Goal: Task Accomplishment & Management: Complete application form

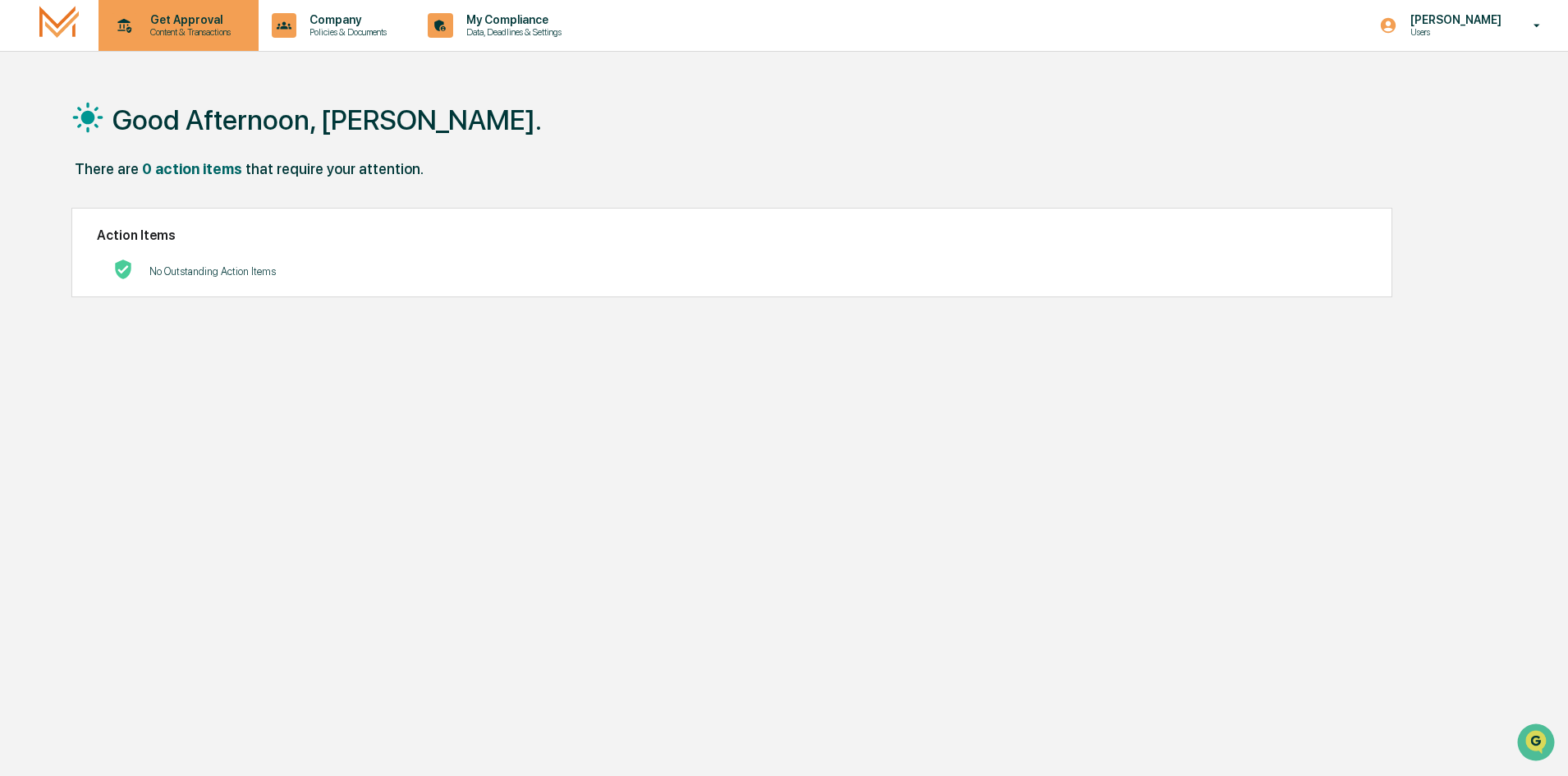
click at [168, 36] on p "Content & Transactions" at bounding box center [188, 31] width 102 height 12
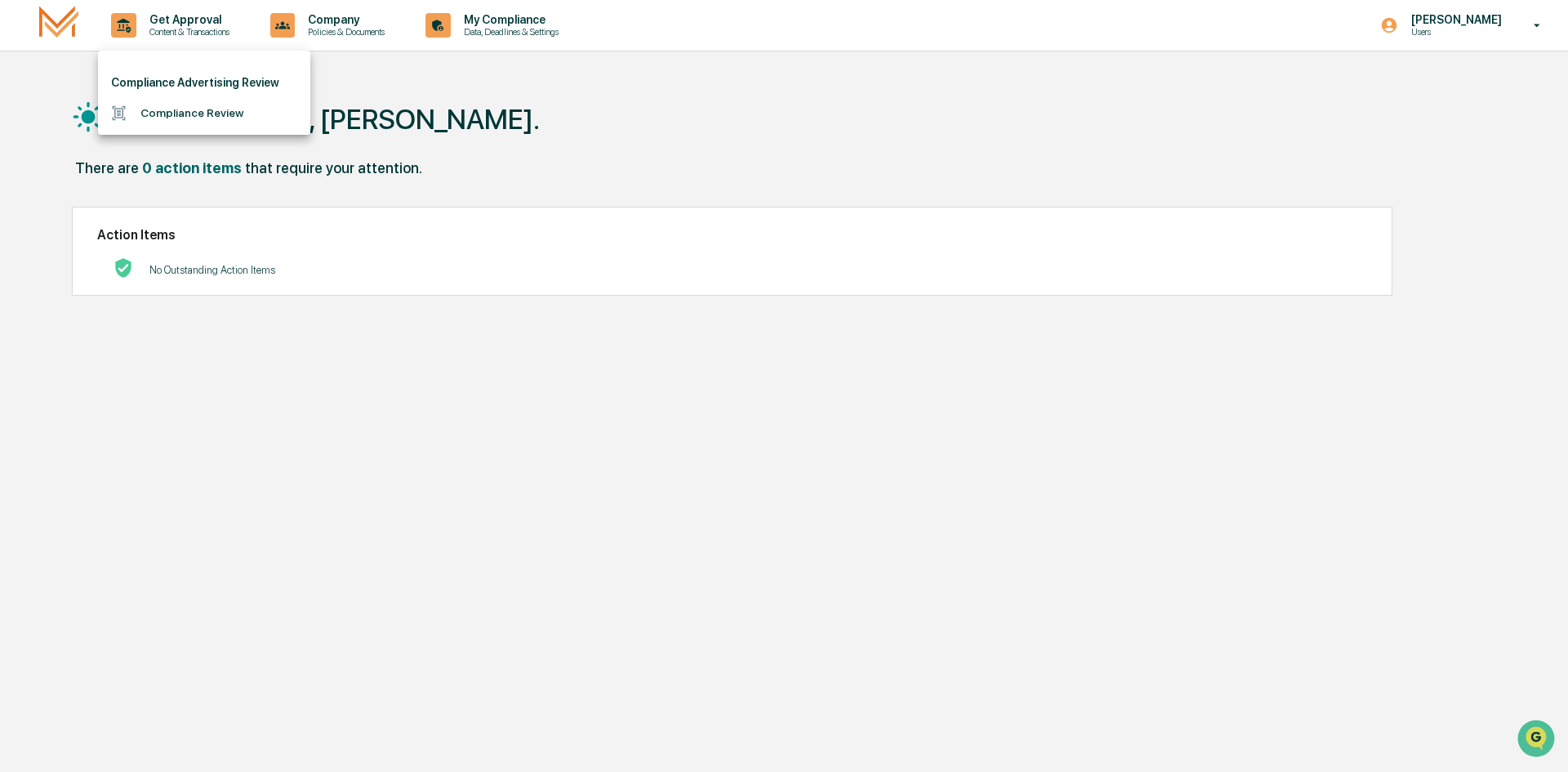
click at [142, 116] on li "Compliance Review" at bounding box center [203, 113] width 212 height 30
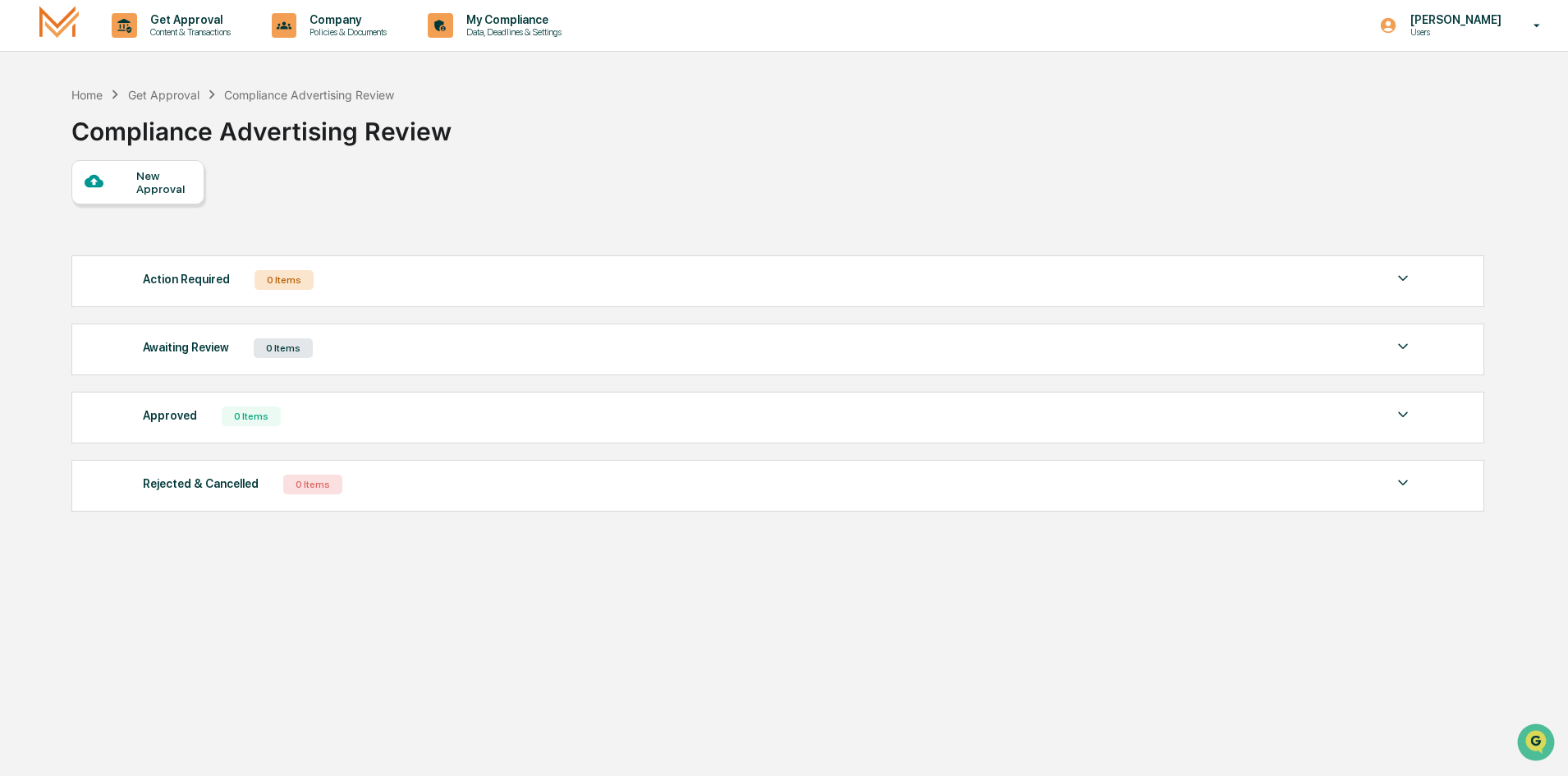
click at [403, 274] on div "Action Required 0 Items" at bounding box center [778, 280] width 1270 height 23
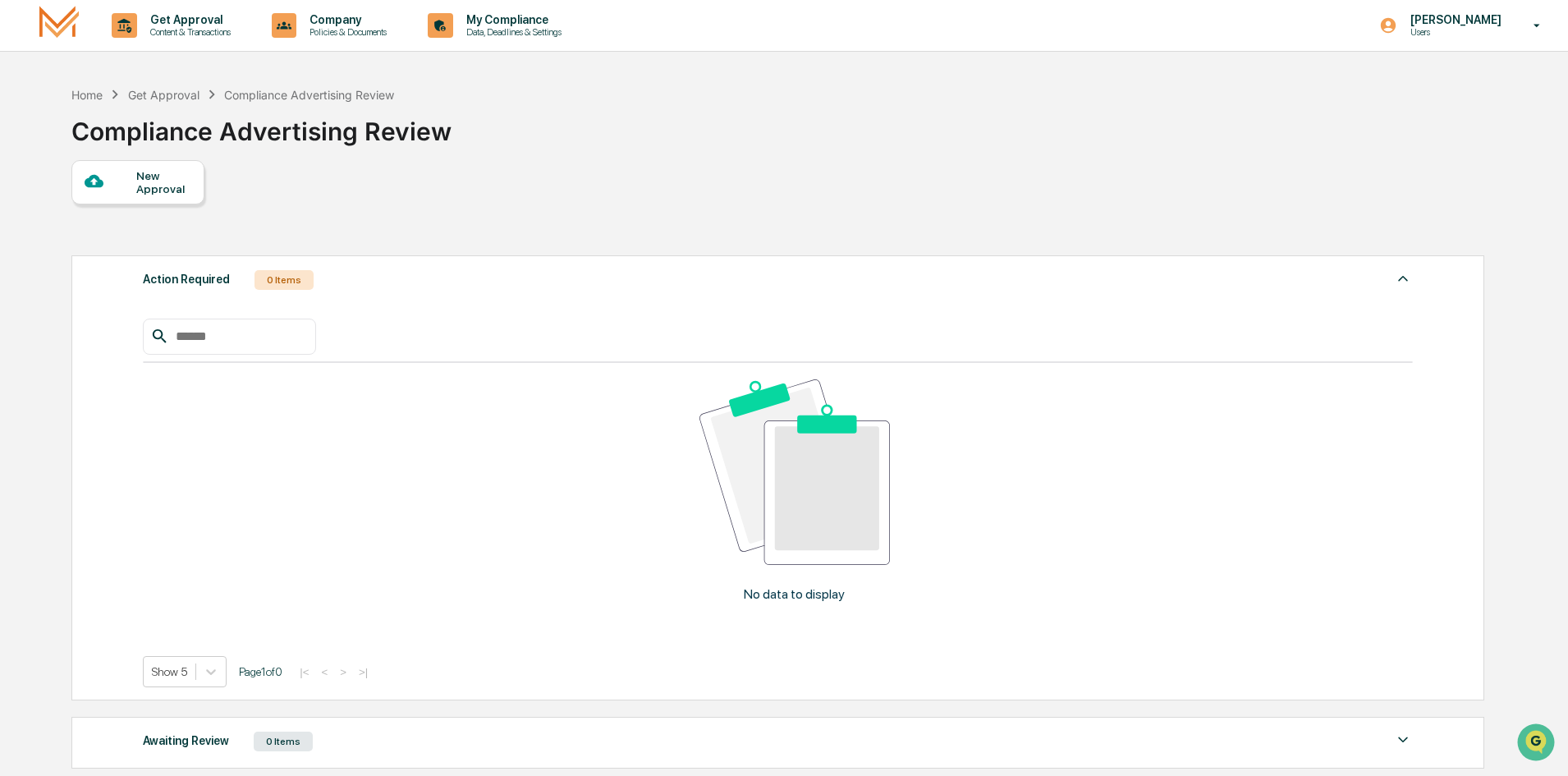
click at [403, 274] on div "Action Required 0 Items" at bounding box center [778, 280] width 1270 height 23
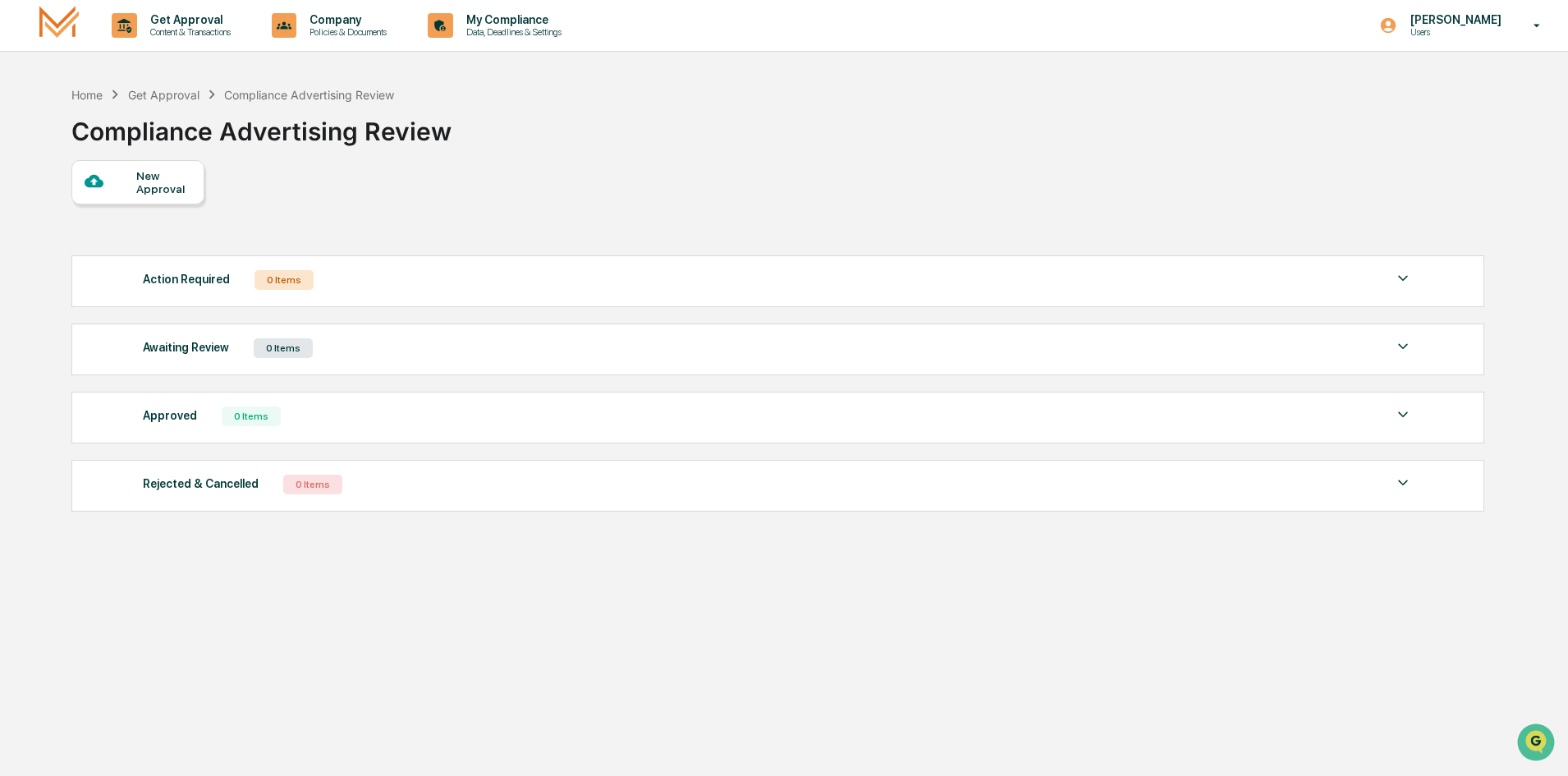
click at [469, 273] on div "Action Required 0 Items" at bounding box center [778, 280] width 1270 height 23
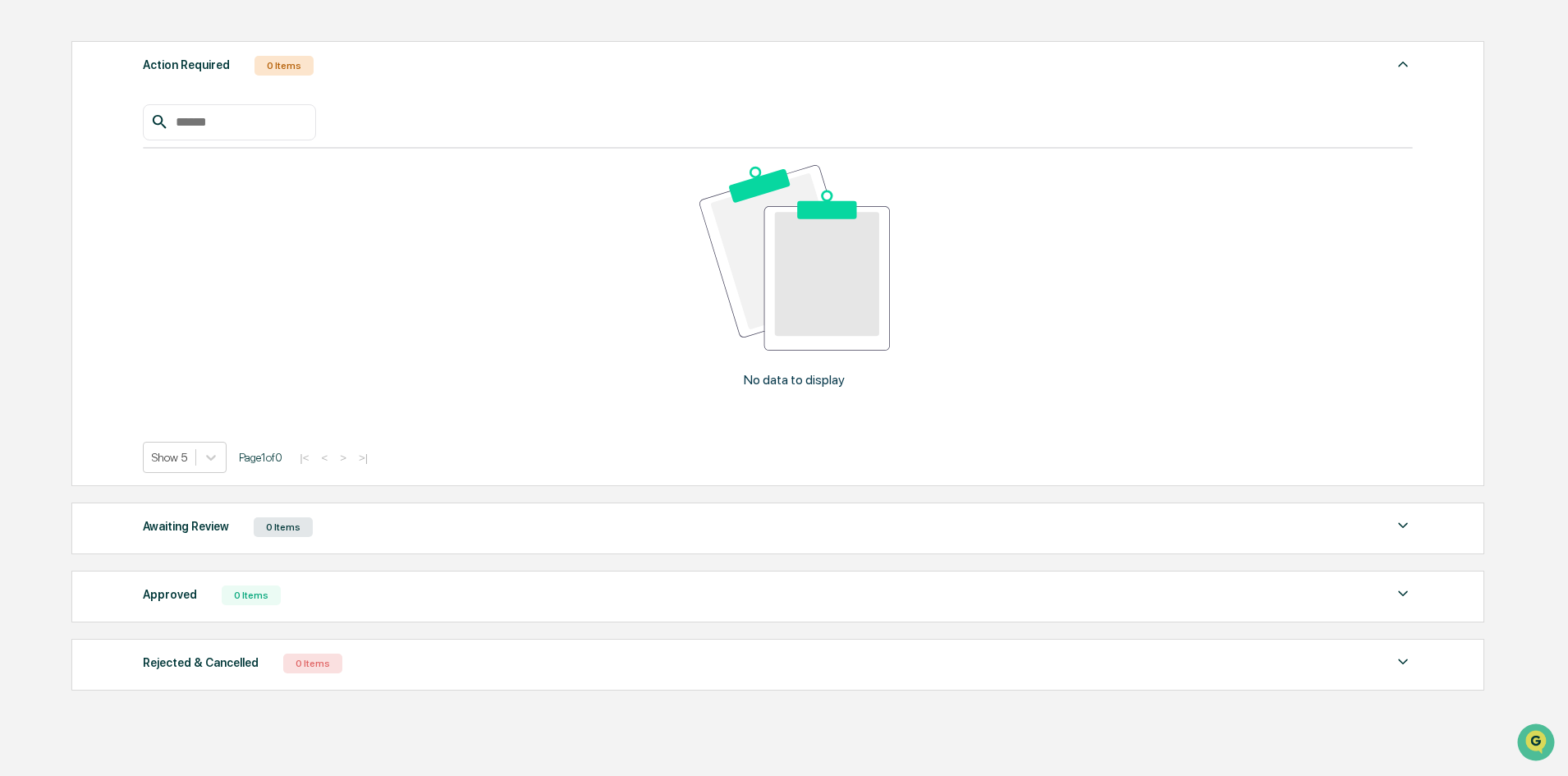
scroll to position [32, 0]
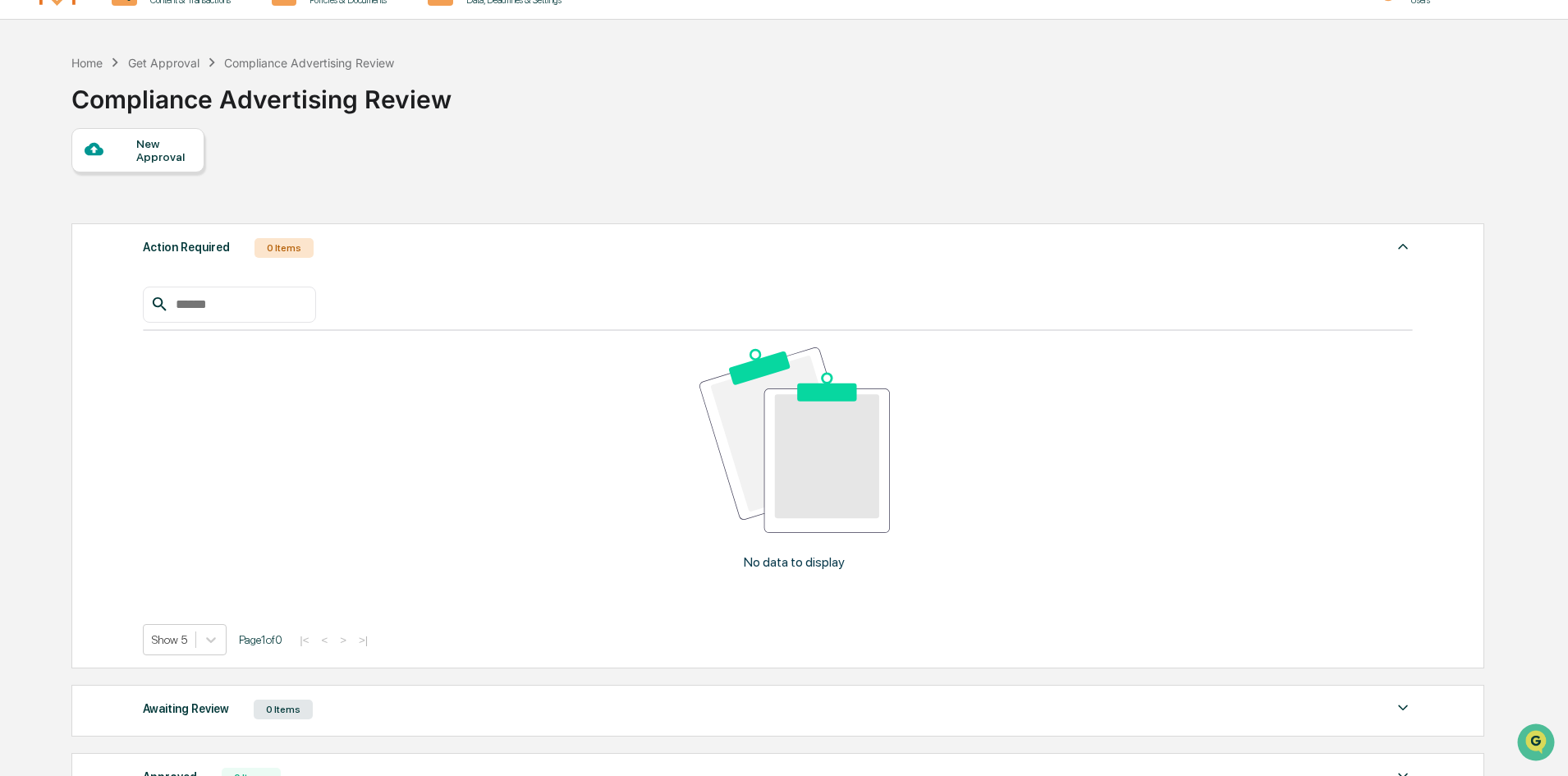
click at [163, 157] on div "New Approval" at bounding box center [164, 149] width 55 height 26
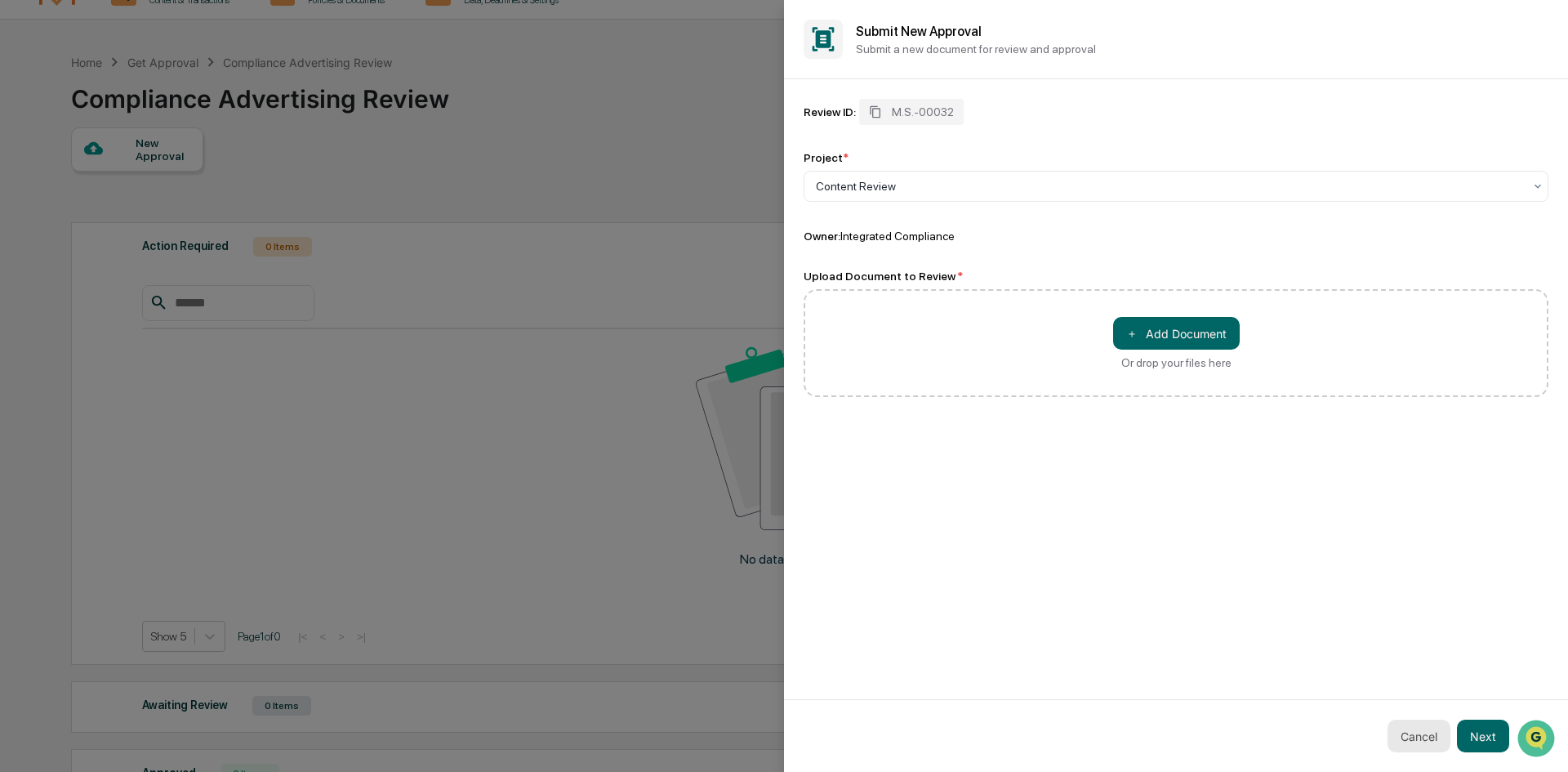
click at [1413, 736] on button "Cancel" at bounding box center [1418, 736] width 63 height 33
